Goal: Transaction & Acquisition: Purchase product/service

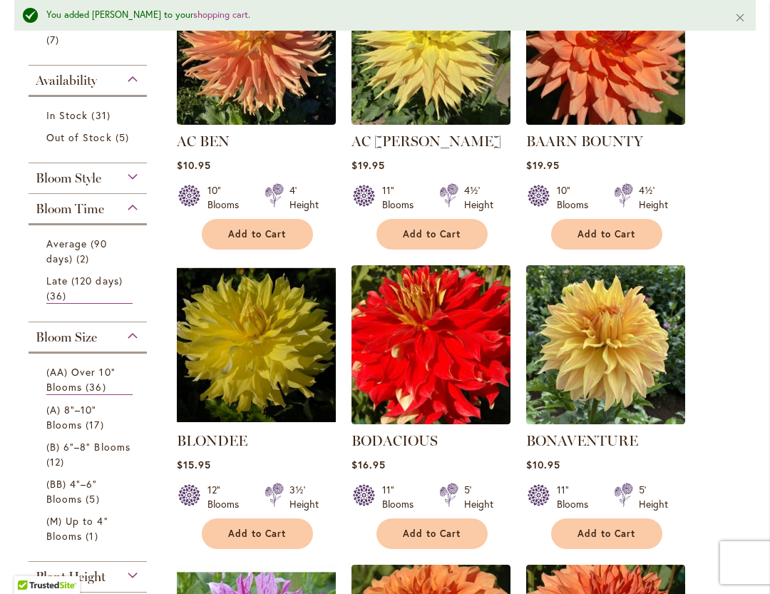
scroll to position [455, 0]
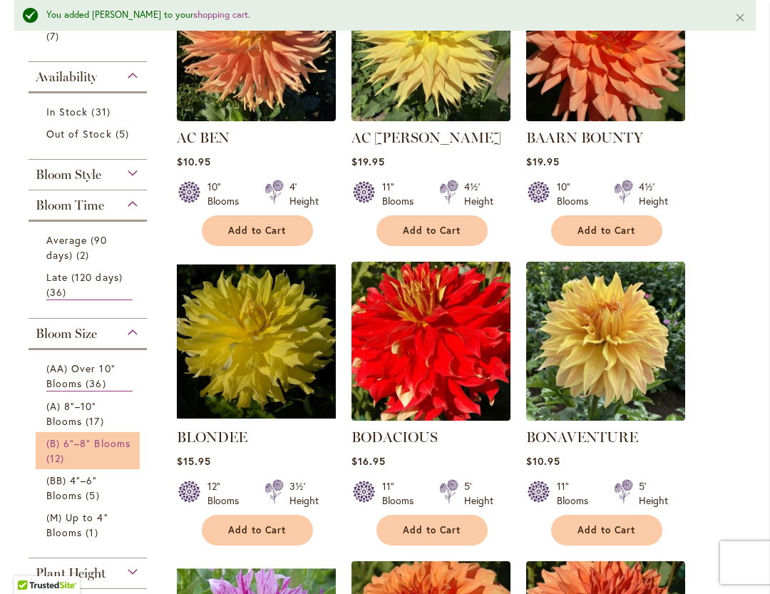
click at [88, 453] on link "(B) 6"–8" Blooms 12 items" at bounding box center [89, 450] width 86 height 30
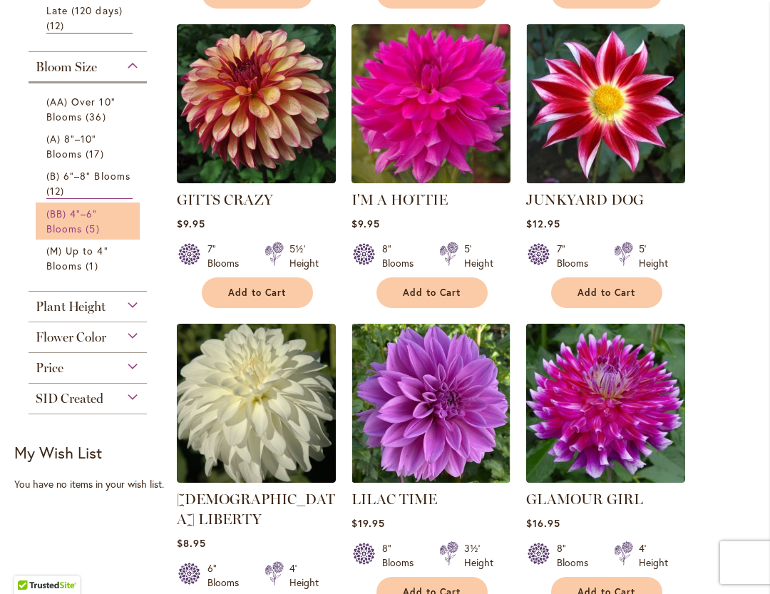
scroll to position [657, 0]
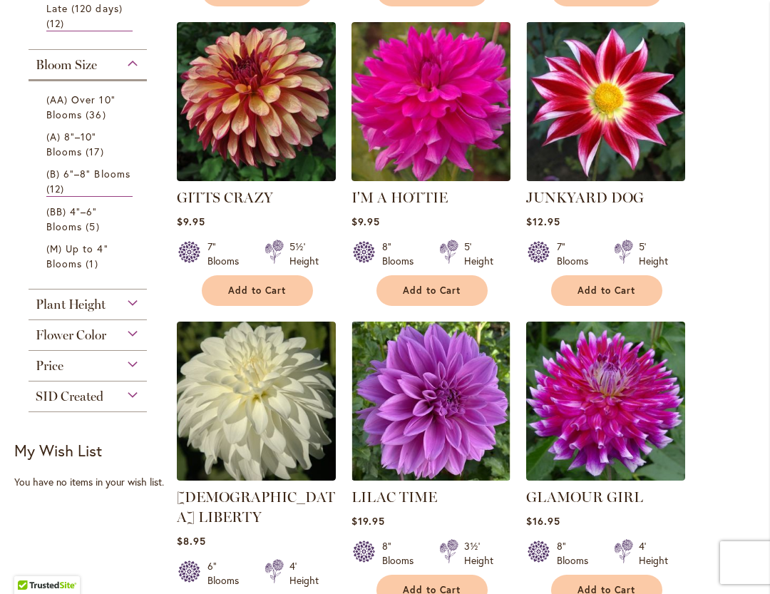
click at [51, 399] on span "SID Created" at bounding box center [70, 396] width 68 height 16
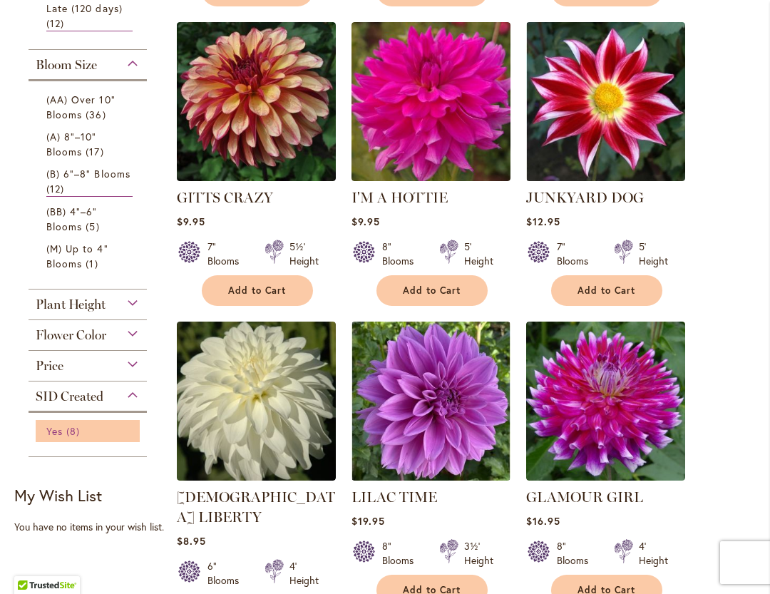
click at [49, 431] on span "Yes" at bounding box center [54, 431] width 16 height 14
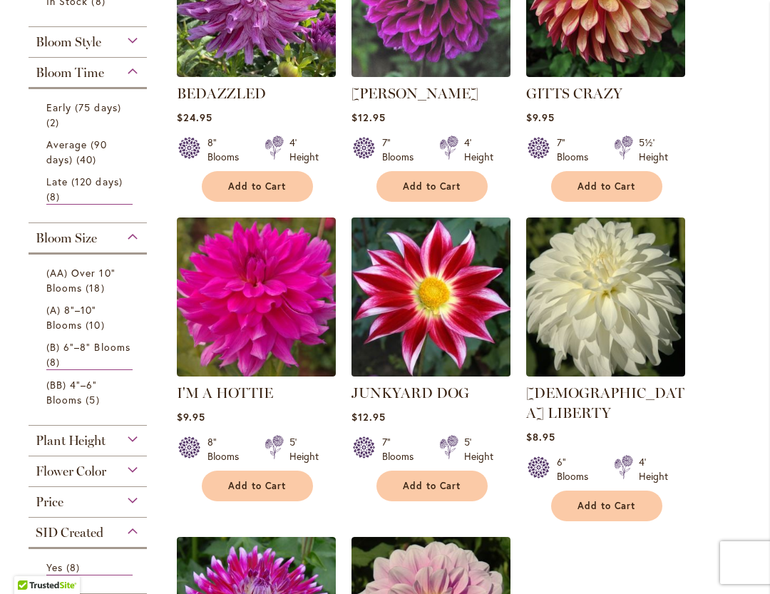
scroll to position [464, 0]
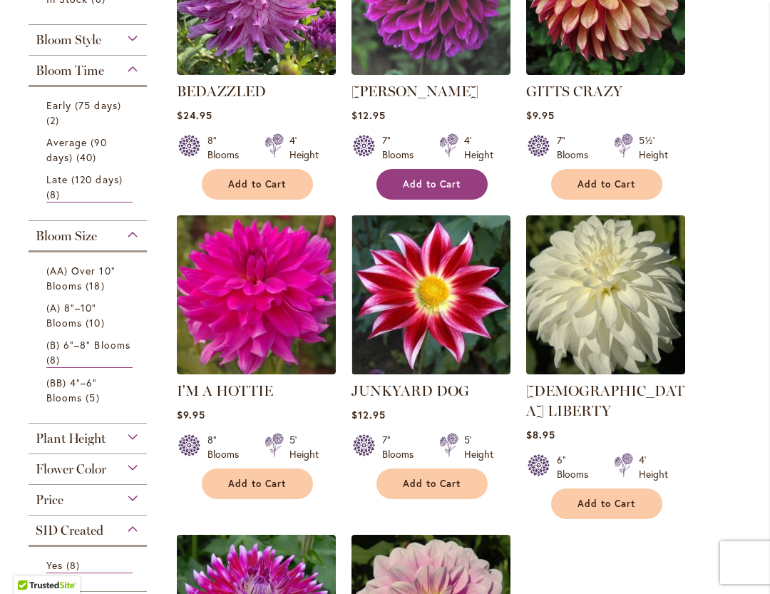
click at [445, 181] on span "Add to Cart" at bounding box center [432, 184] width 58 height 12
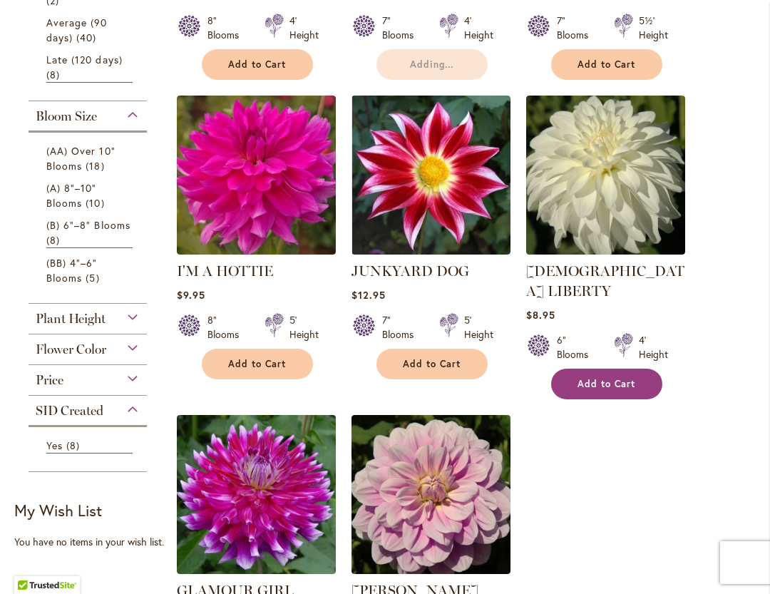
scroll to position [589, 0]
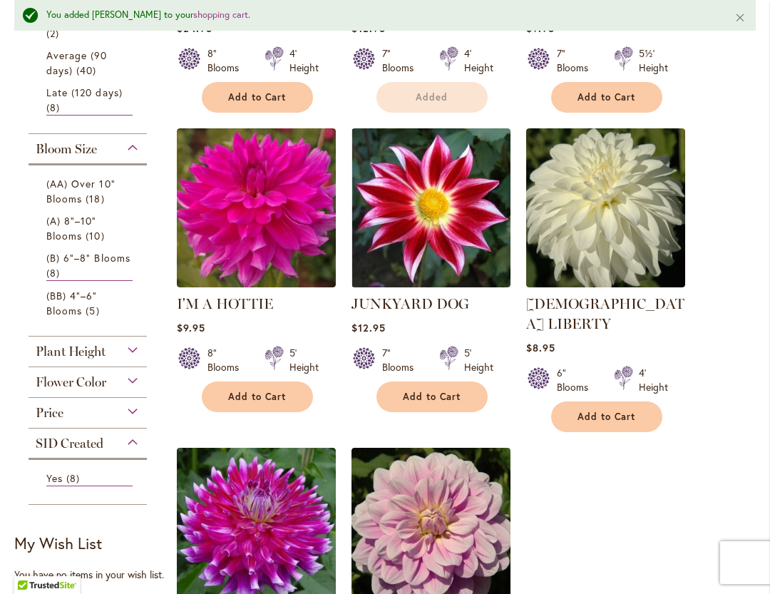
click at [586, 376] on div "LADY LIBERTY Rating: 92% 4 Reviews $8.95 6" Blooms 4' Height Add to Cart" at bounding box center [605, 359] width 159 height 131
click at [586, 369] on div "6" Blooms" at bounding box center [576, 380] width 40 height 29
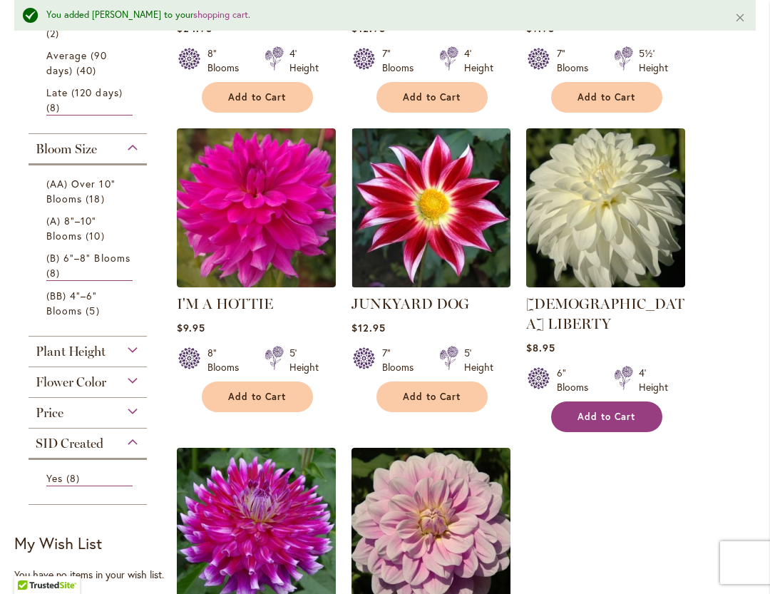
click at [593, 410] on span "Add to Cart" at bounding box center [606, 416] width 58 height 12
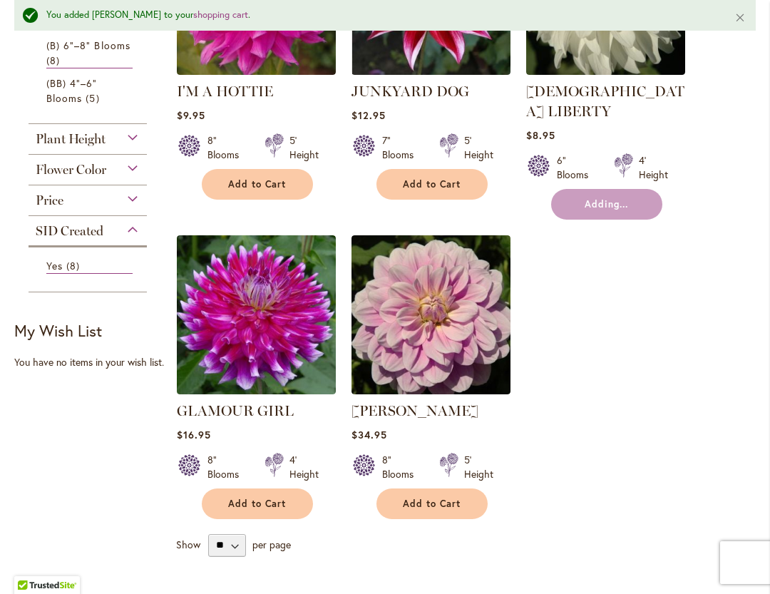
scroll to position [820, 0]
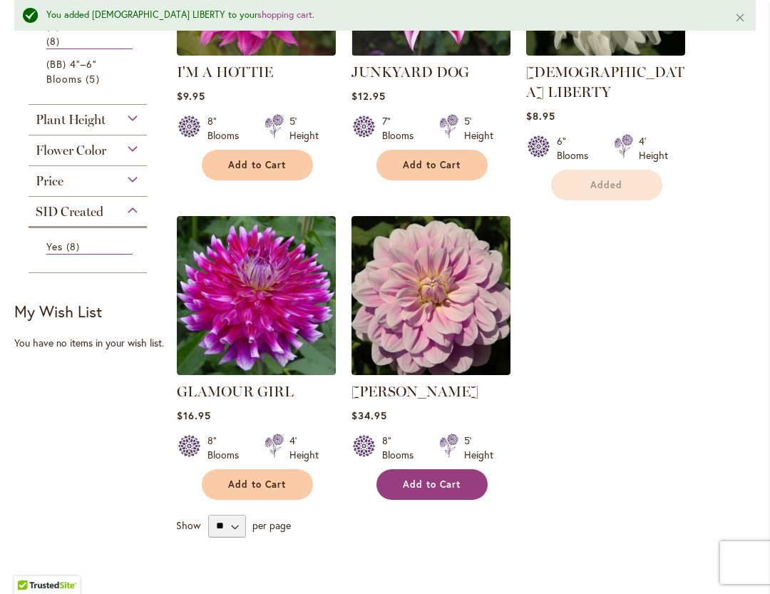
click at [461, 469] on button "Add to Cart" at bounding box center [431, 484] width 111 height 31
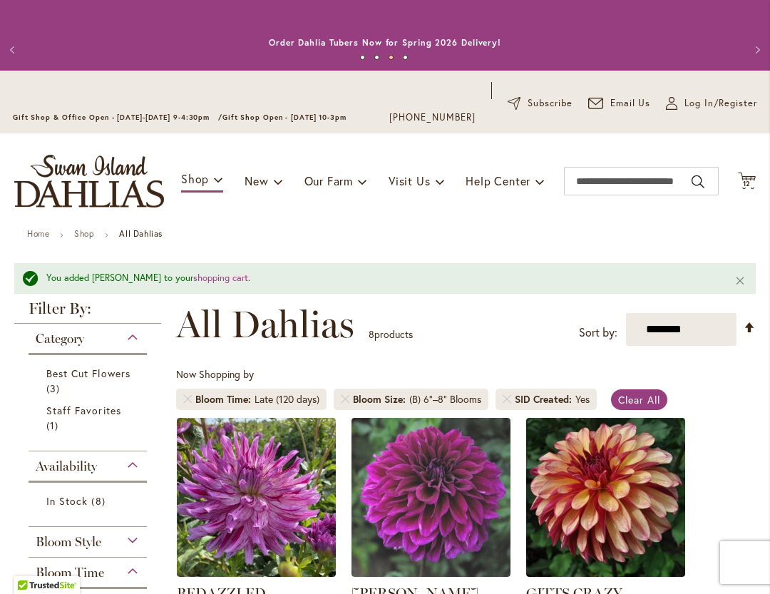
scroll to position [0, 0]
